Goal: Task Accomplishment & Management: Use online tool/utility

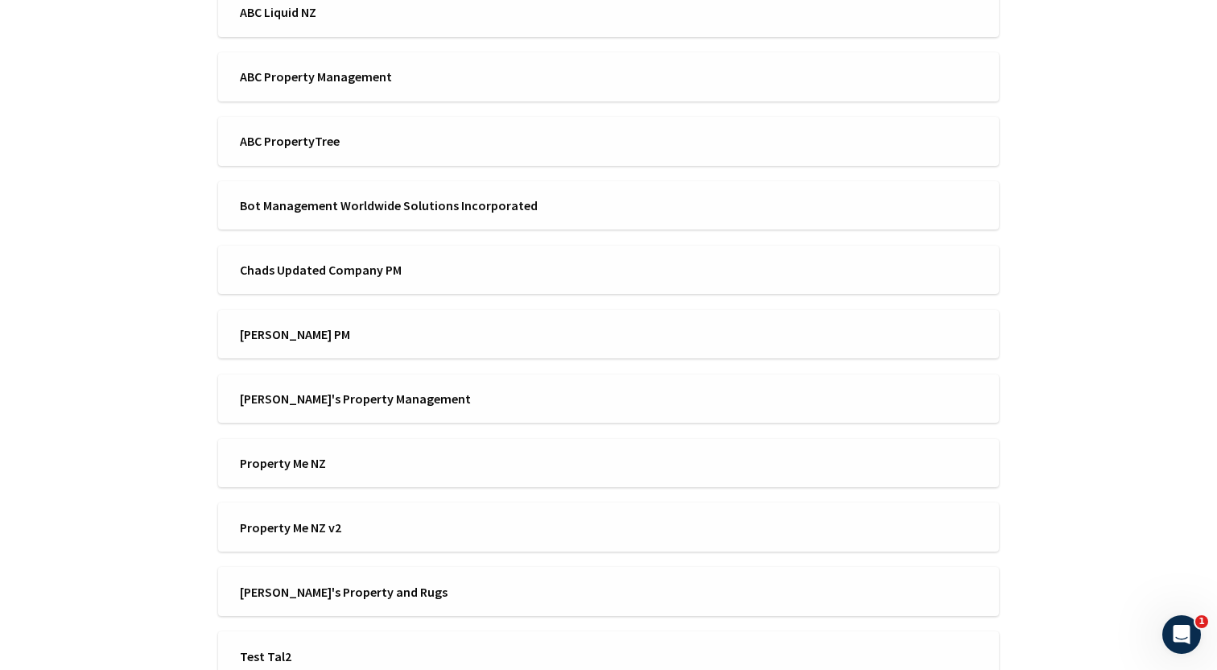
scroll to position [554, 0]
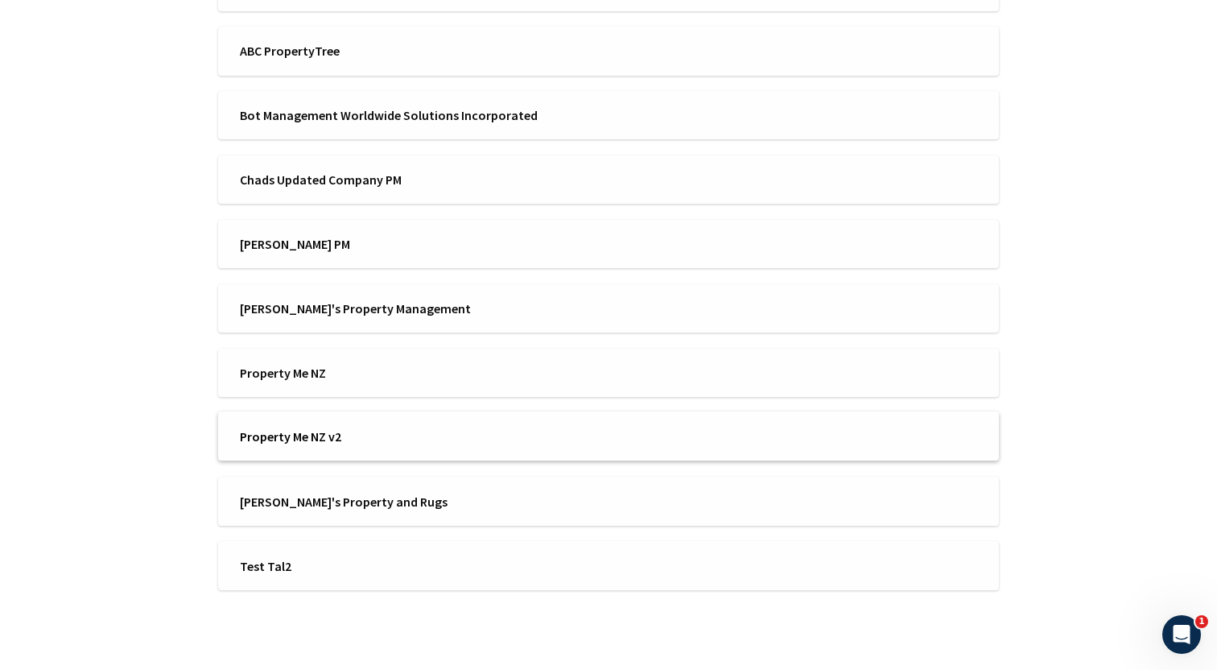
click at [418, 424] on li "Property Me NZ v2" at bounding box center [608, 435] width 781 height 49
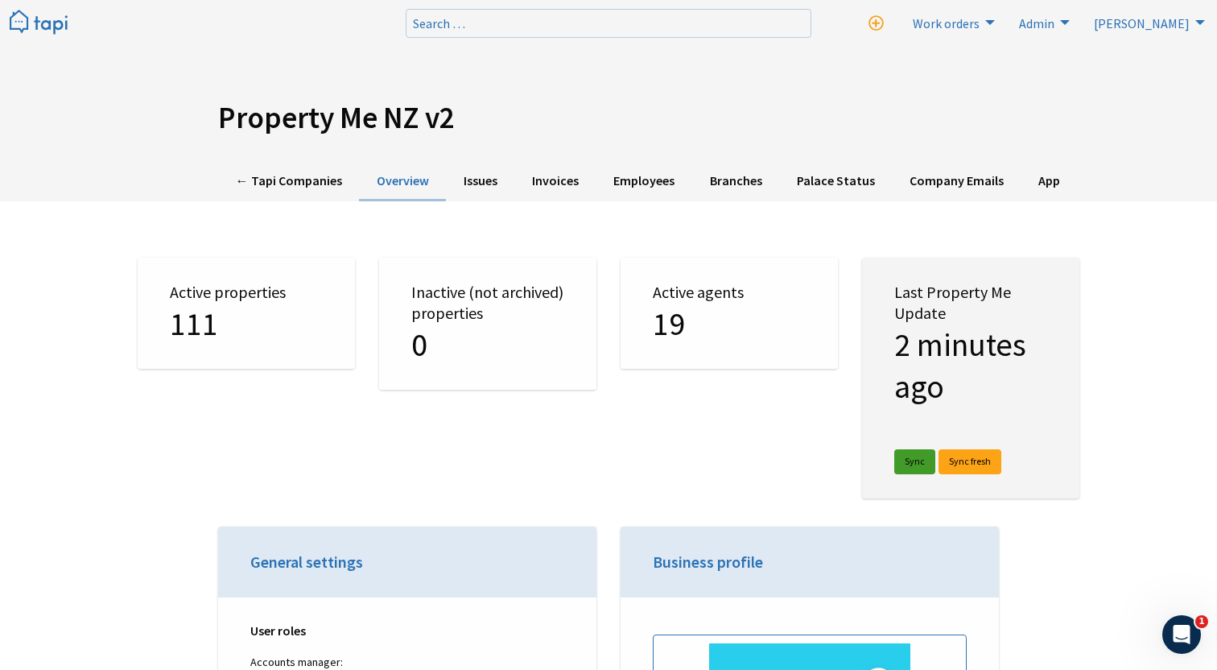
click at [908, 464] on link "Sync" at bounding box center [915, 461] width 41 height 25
